Goal: Navigation & Orientation: Find specific page/section

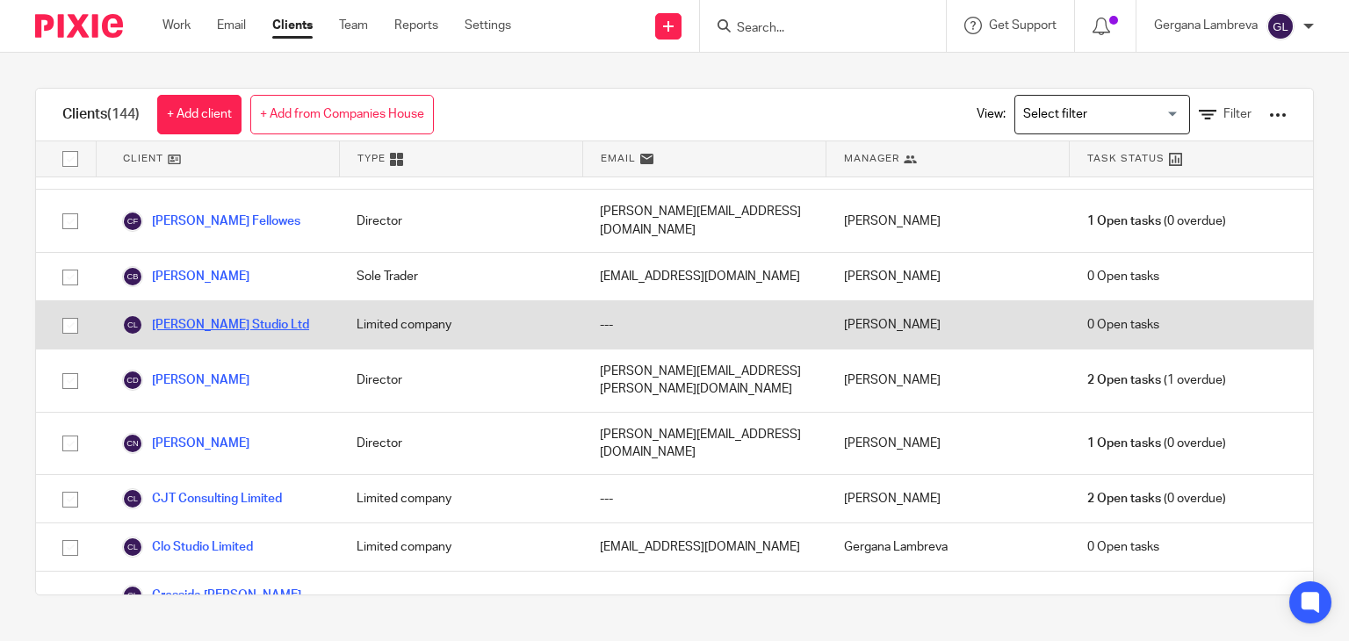
scroll to position [1171, 0]
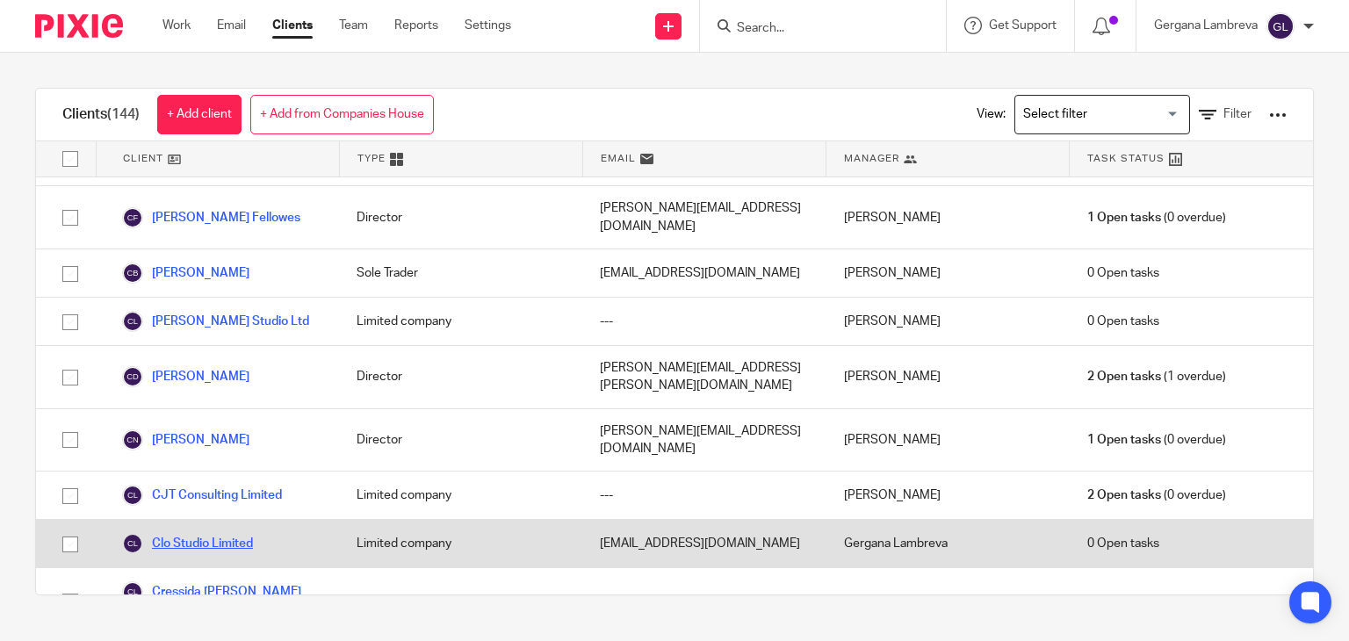
click at [249, 533] on link "Clo Studio Limited" at bounding box center [187, 543] width 131 height 21
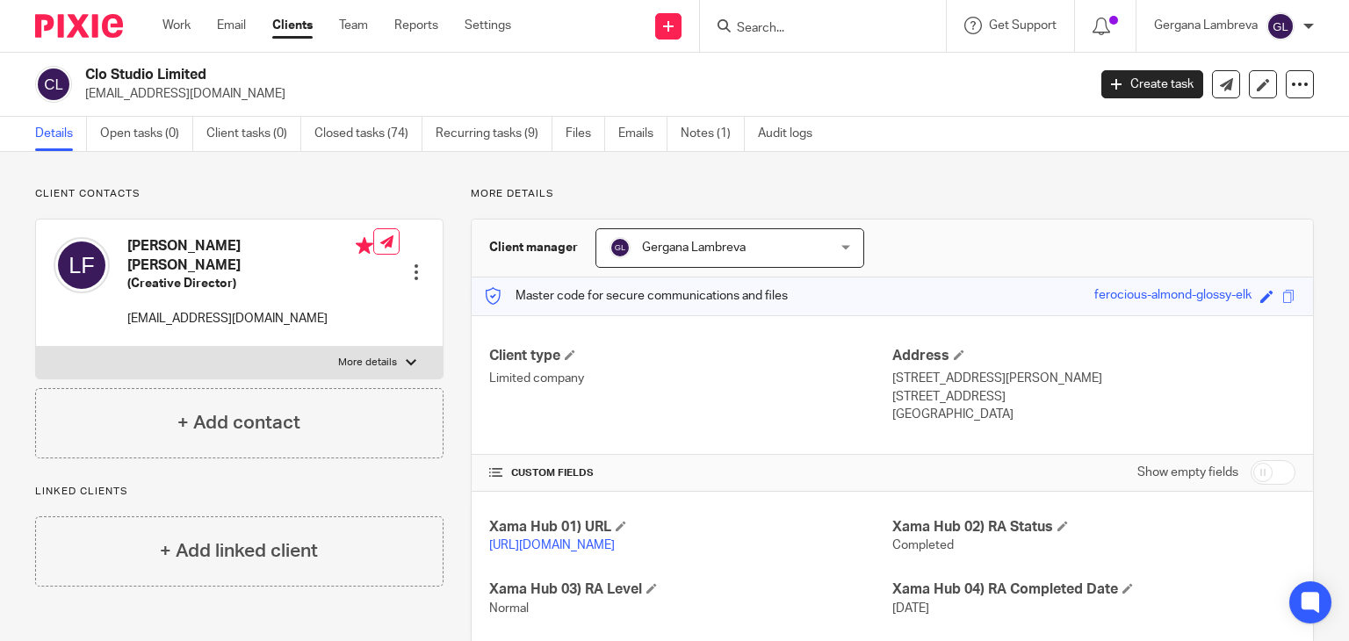
click at [162, 138] on link "Open tasks (0)" at bounding box center [146, 134] width 93 height 34
